Goal: Contribute content: Contribute content

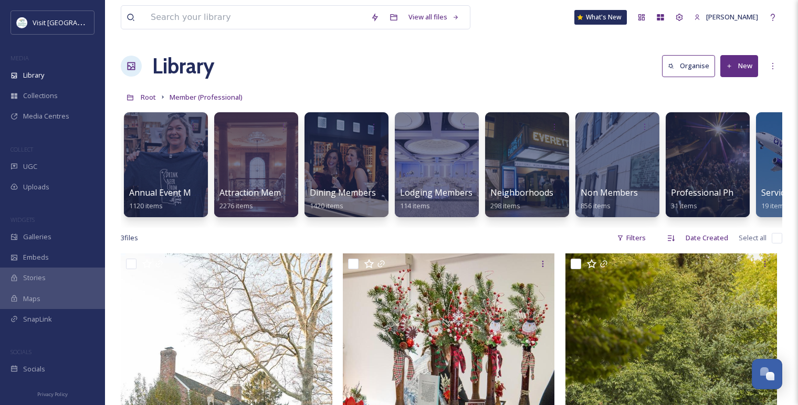
scroll to position [1634, 0]
click at [259, 185] on div at bounding box center [256, 164] width 86 height 107
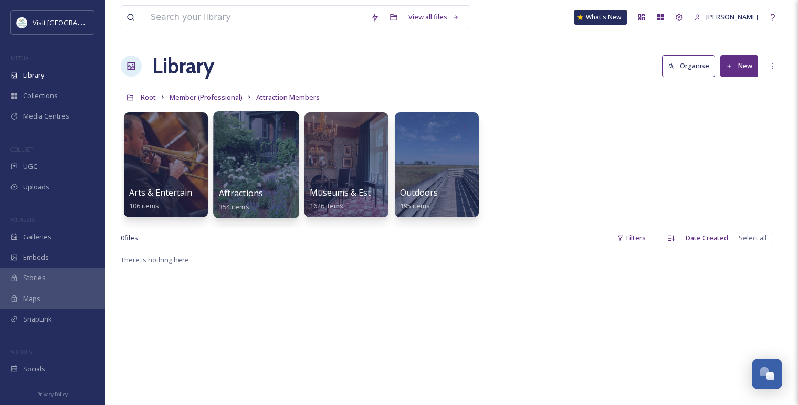
click at [252, 165] on div at bounding box center [256, 164] width 86 height 107
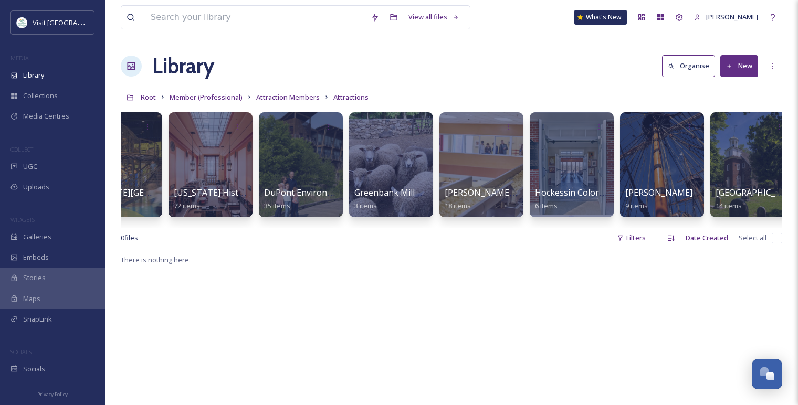
scroll to position [0, 471]
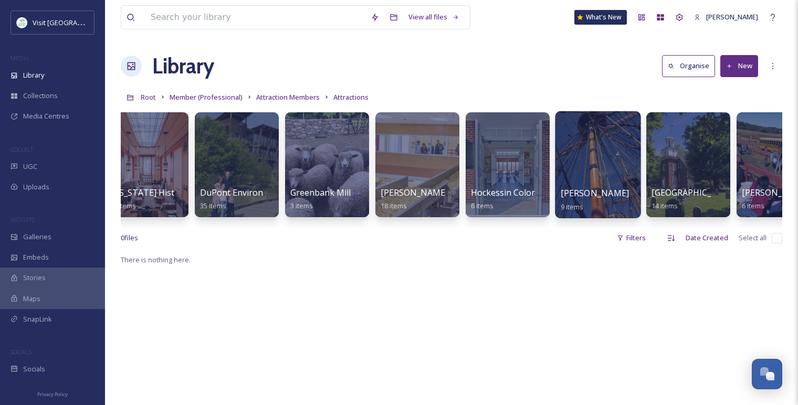
click at [582, 179] on div at bounding box center [598, 164] width 86 height 107
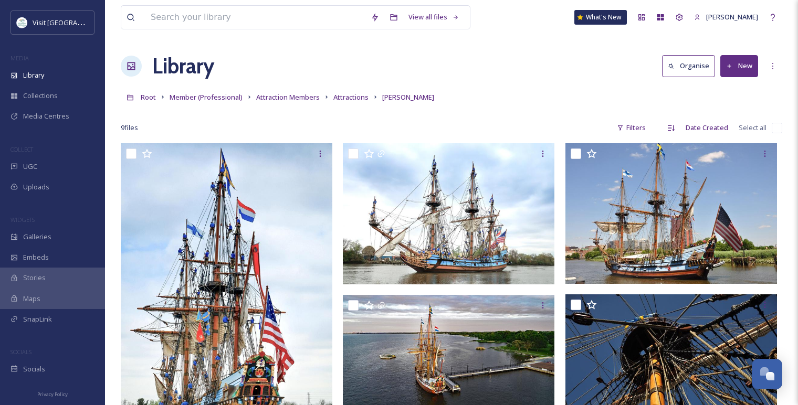
click at [736, 74] on button "New" at bounding box center [740, 66] width 38 height 22
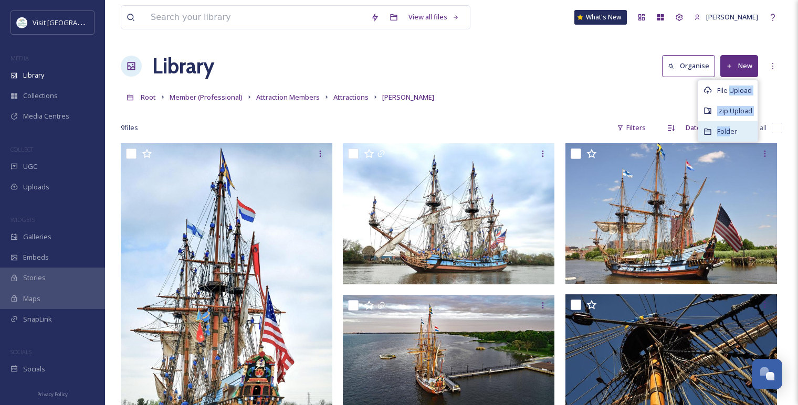
drag, startPoint x: 732, startPoint y: 95, endPoint x: 732, endPoint y: 133, distance: 38.9
click at [732, 133] on div "File Upload .zip Upload Folder" at bounding box center [728, 111] width 60 height 63
click at [732, 132] on span "Folder" at bounding box center [727, 132] width 20 height 10
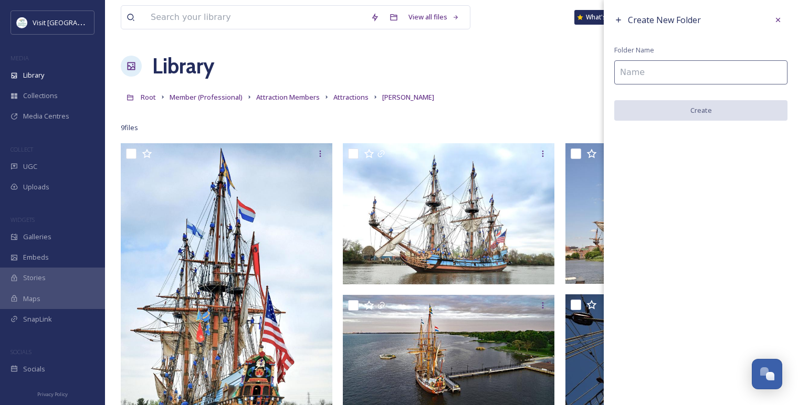
click at [657, 68] on input at bounding box center [701, 72] width 173 height 24
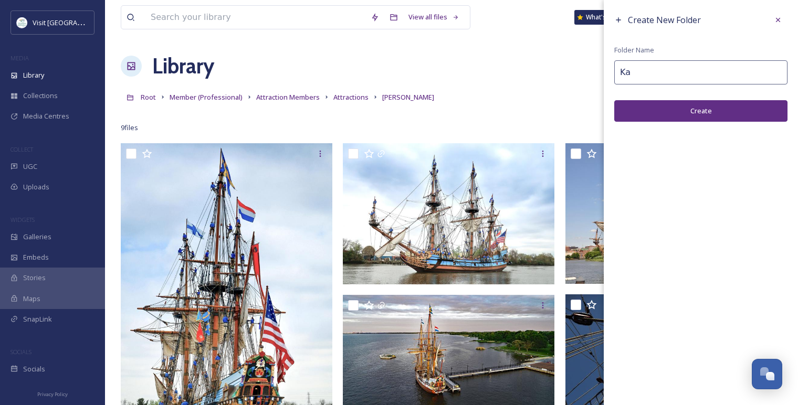
type input "K"
type input "[DATE] Ghost Ship"
click at [657, 104] on button "Create" at bounding box center [701, 111] width 173 height 22
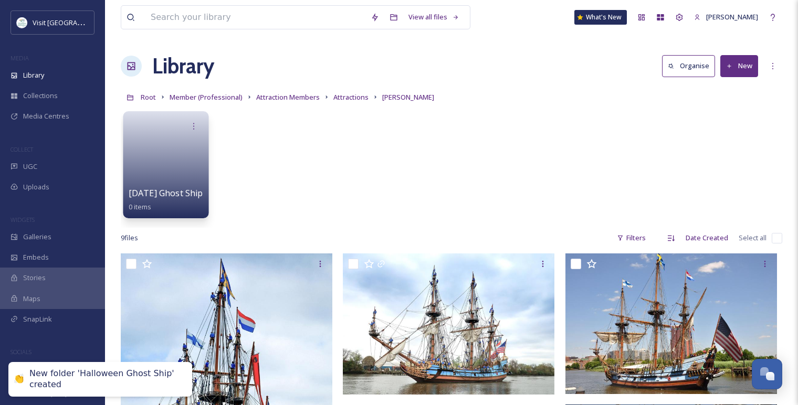
click at [161, 150] on link at bounding box center [166, 161] width 75 height 51
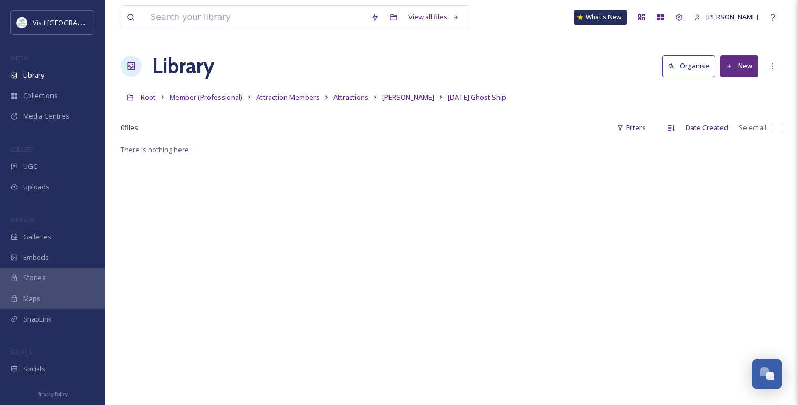
click at [736, 66] on button "New" at bounding box center [740, 66] width 38 height 22
click at [726, 86] on span "File Upload" at bounding box center [734, 91] width 35 height 10
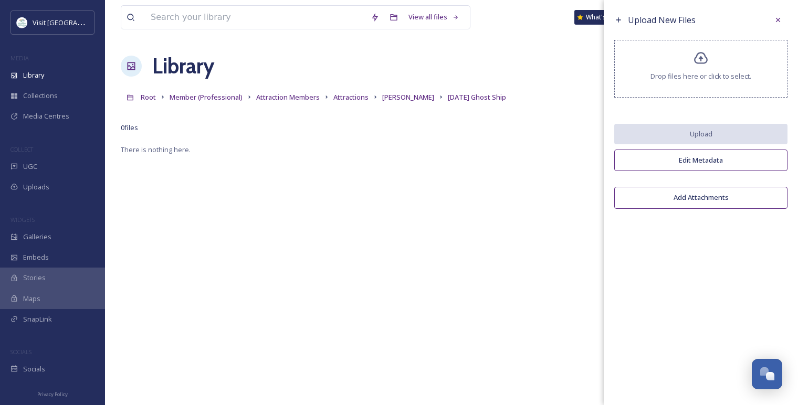
click at [707, 77] on span "Drop files here or click to select." at bounding box center [701, 76] width 101 height 10
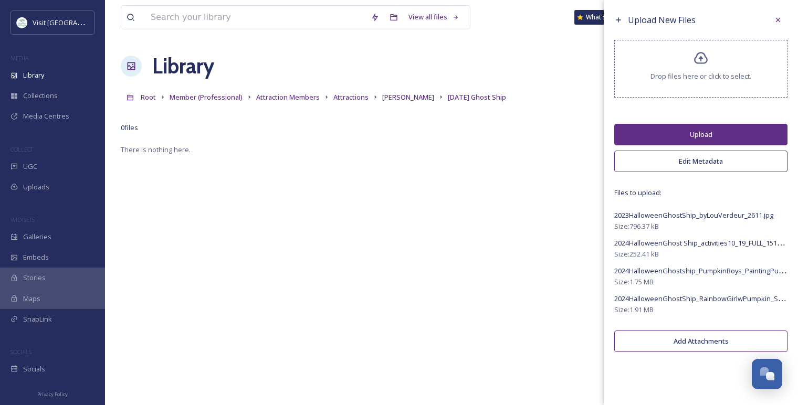
click at [685, 159] on button "Edit Metadata" at bounding box center [701, 162] width 173 height 22
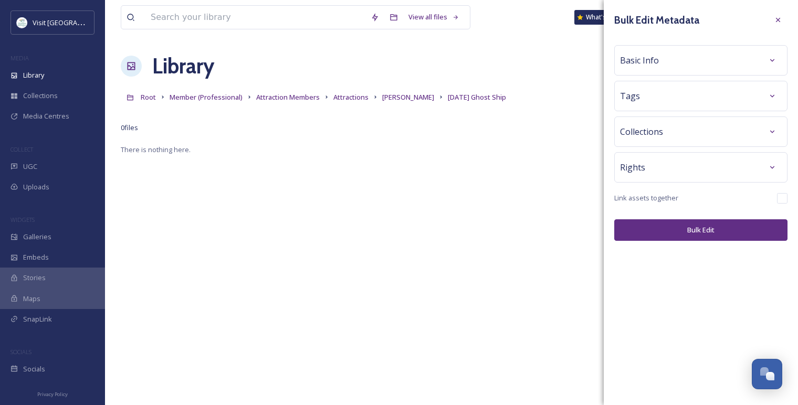
click at [659, 174] on div "Rights" at bounding box center [701, 167] width 162 height 19
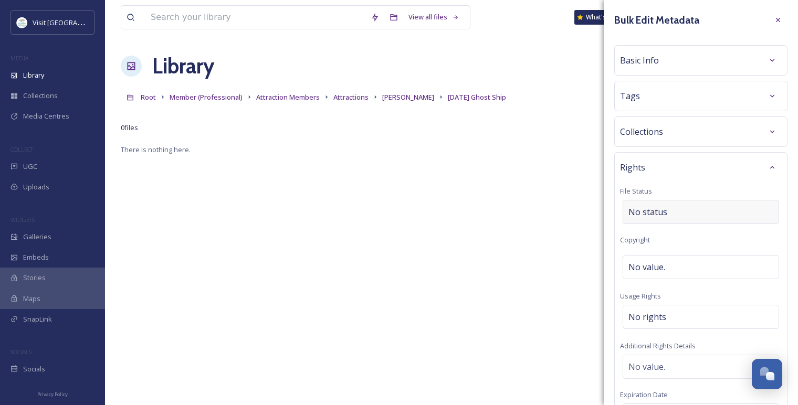
click at [662, 212] on span "No status" at bounding box center [648, 212] width 39 height 13
click at [651, 267] on span "No value." at bounding box center [647, 267] width 37 height 13
type input "[PERSON_NAME]"
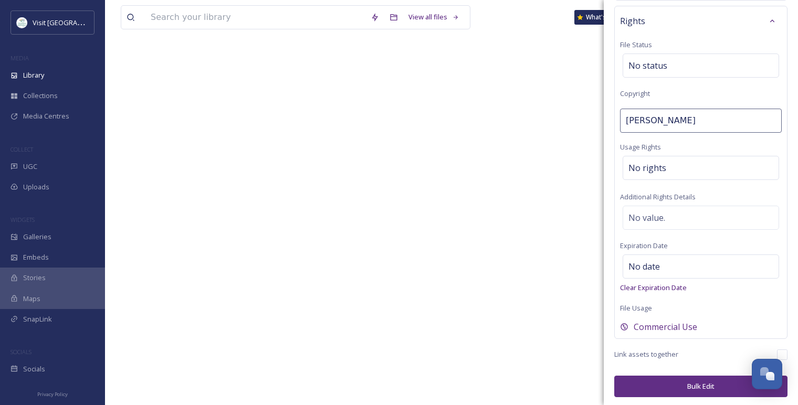
scroll to position [143, 0]
click at [680, 391] on button "Bulk Edit" at bounding box center [701, 387] width 173 height 22
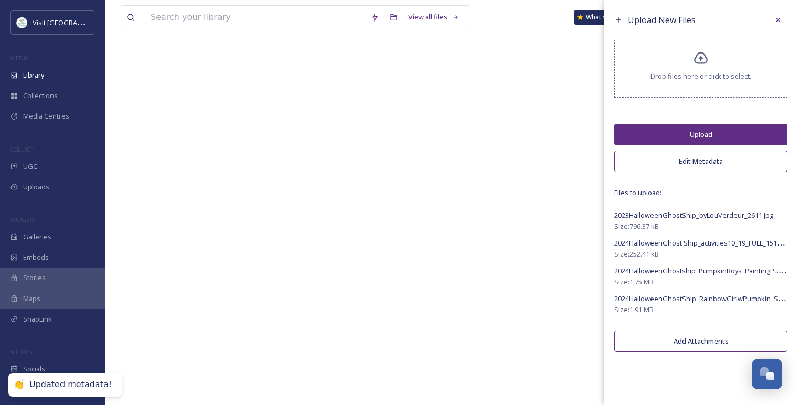
click at [682, 132] on button "Upload" at bounding box center [701, 135] width 173 height 22
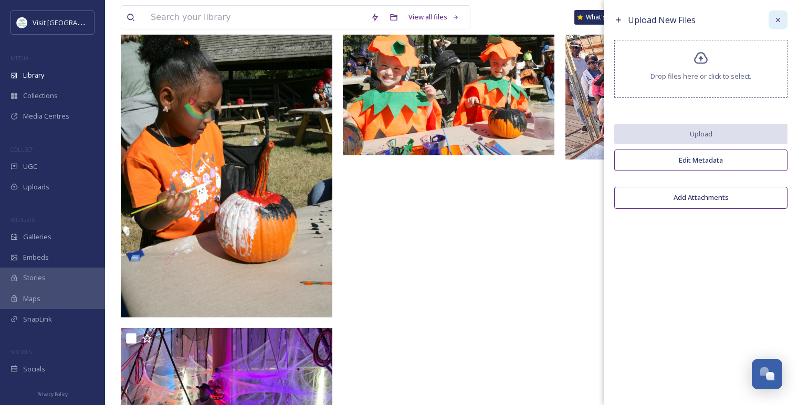
click at [779, 20] on icon at bounding box center [778, 20] width 4 height 4
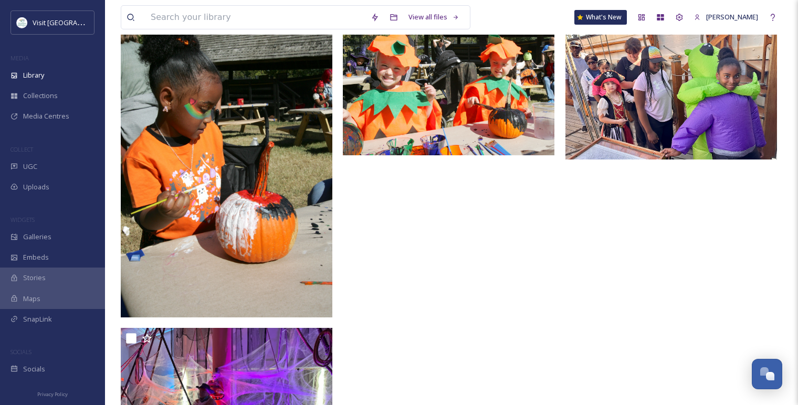
click at [513, 235] on div at bounding box center [451, 247] width 217 height 492
